Goal: Transaction & Acquisition: Book appointment/travel/reservation

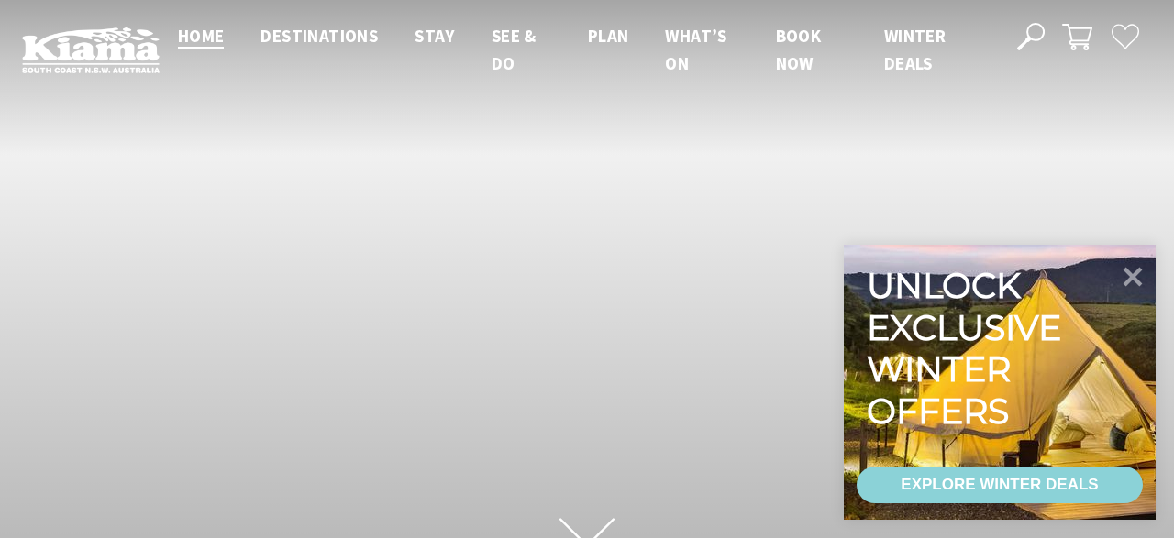
scroll to position [9, 9]
click at [1038, 477] on div "EXPLORE WINTER DEALS" at bounding box center [999, 485] width 197 height 37
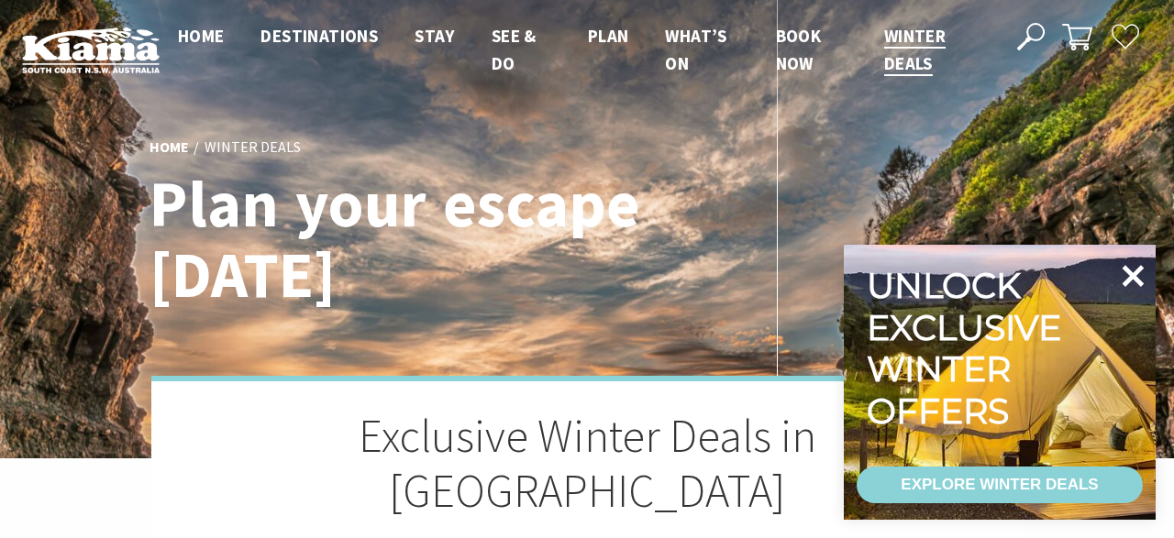
click at [1135, 283] on icon at bounding box center [1133, 276] width 44 height 44
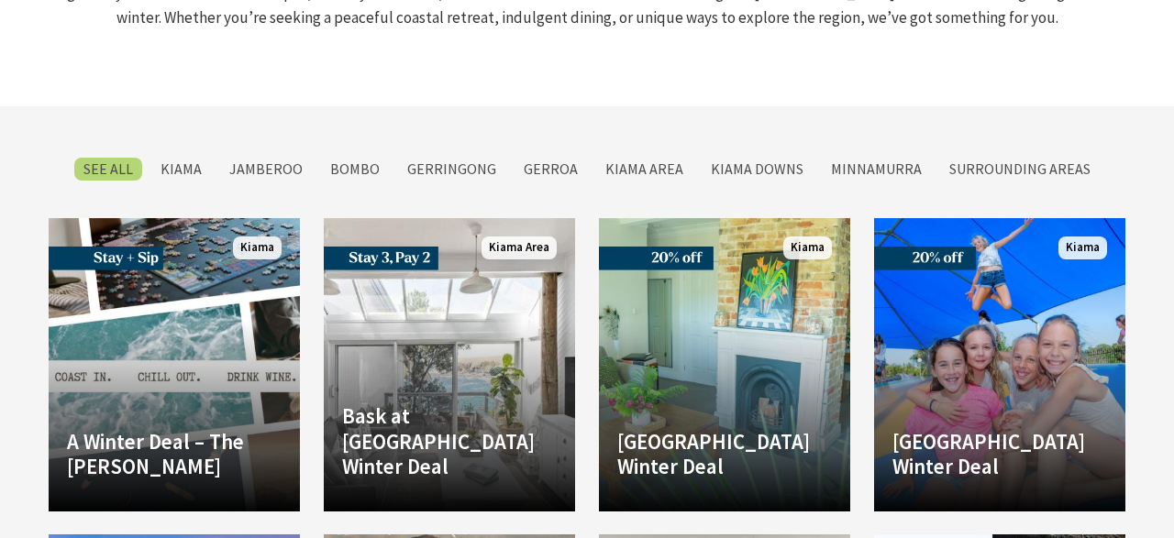
scroll to position [3370, 0]
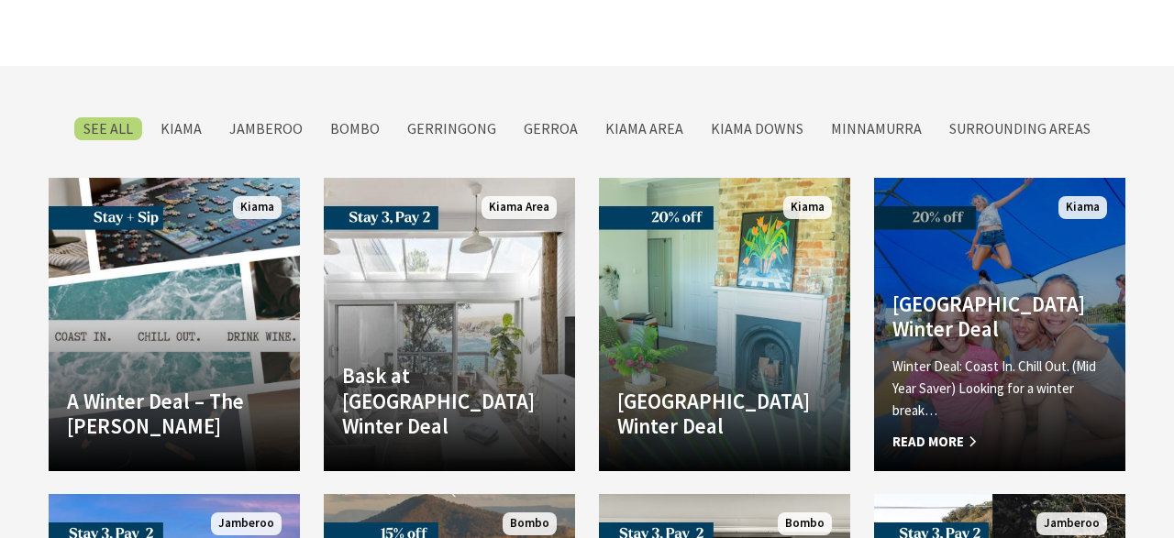
click at [1062, 361] on p "Winter Deal: Coast In. Chill Out. (Mid Year Saver) Looking for a winter break…" at bounding box center [1000, 389] width 215 height 66
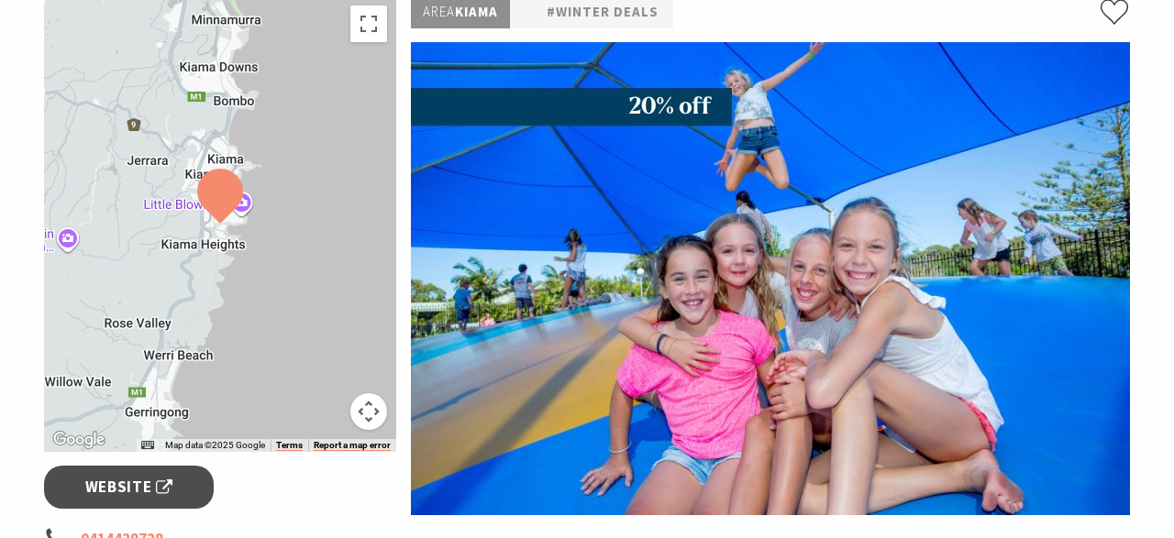
scroll to position [334, 0]
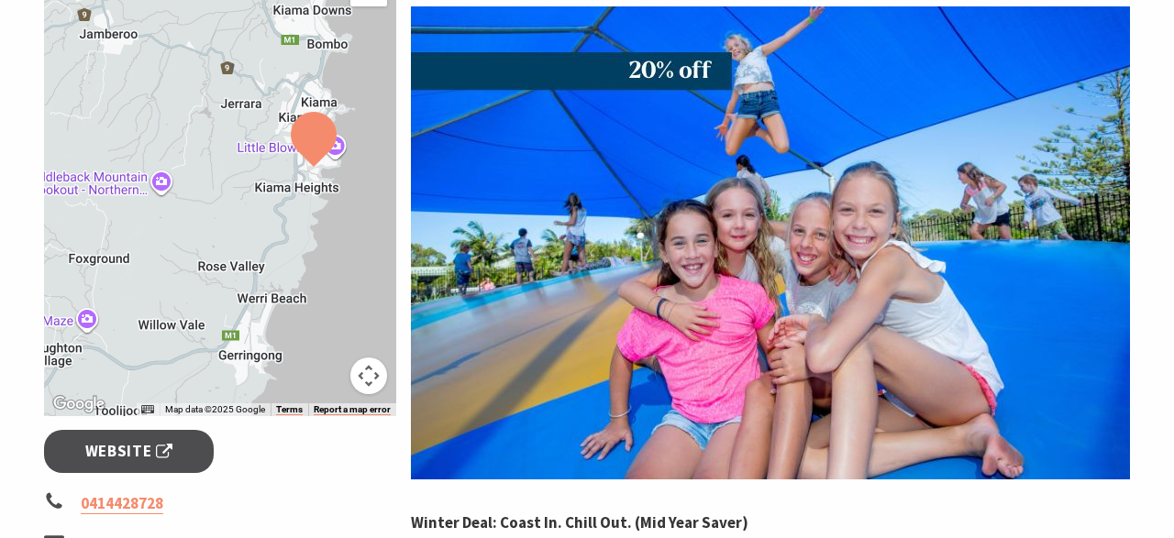
drag, startPoint x: 206, startPoint y: 223, endPoint x: 337, endPoint y: 207, distance: 131.2
click at [337, 207] on div at bounding box center [220, 189] width 352 height 456
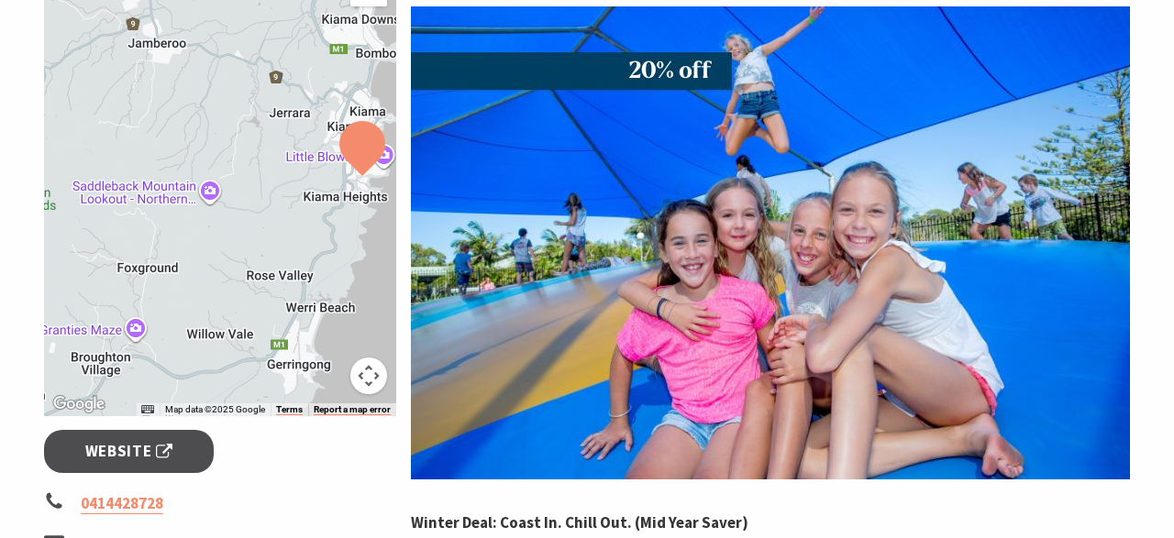
click at [337, 207] on div at bounding box center [220, 189] width 352 height 456
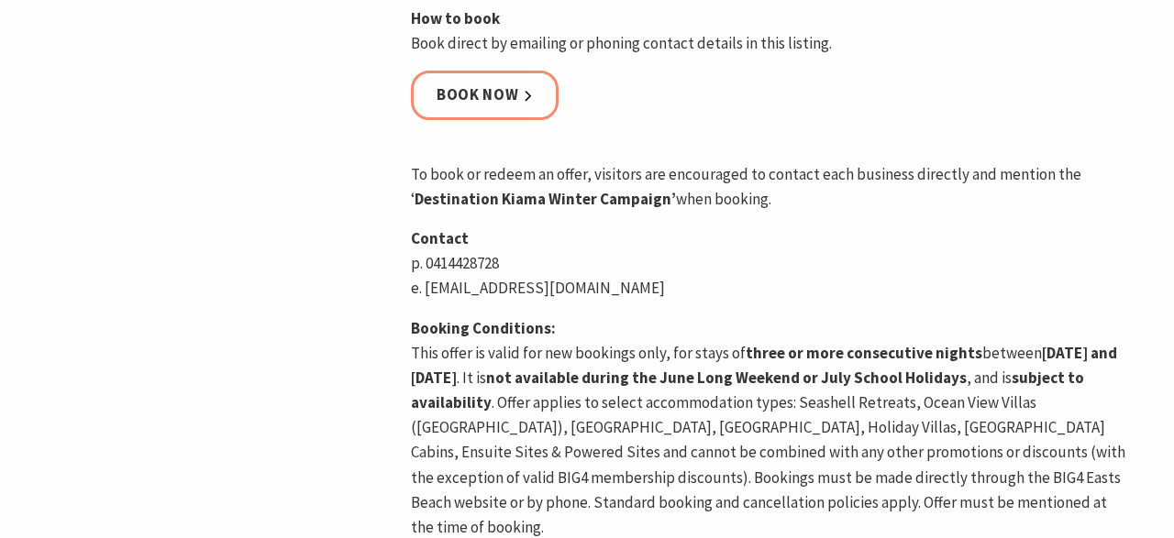
scroll to position [1208, 0]
